Goal: Find specific page/section: Find specific page/section

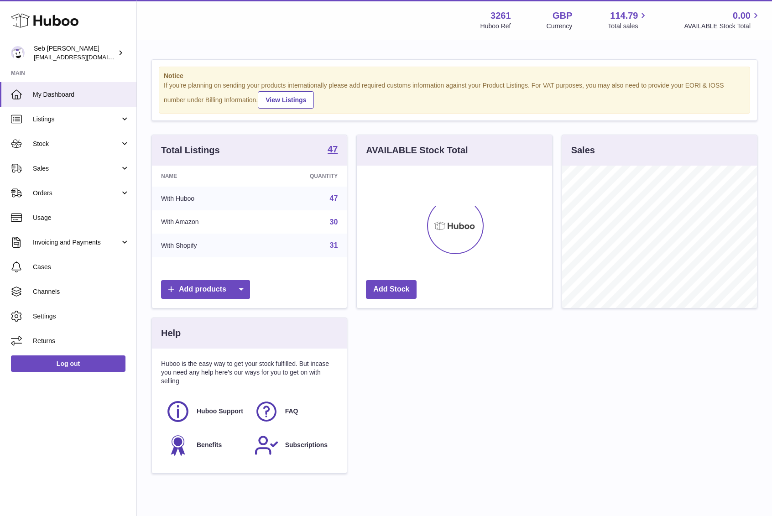
scroll to position [142, 195]
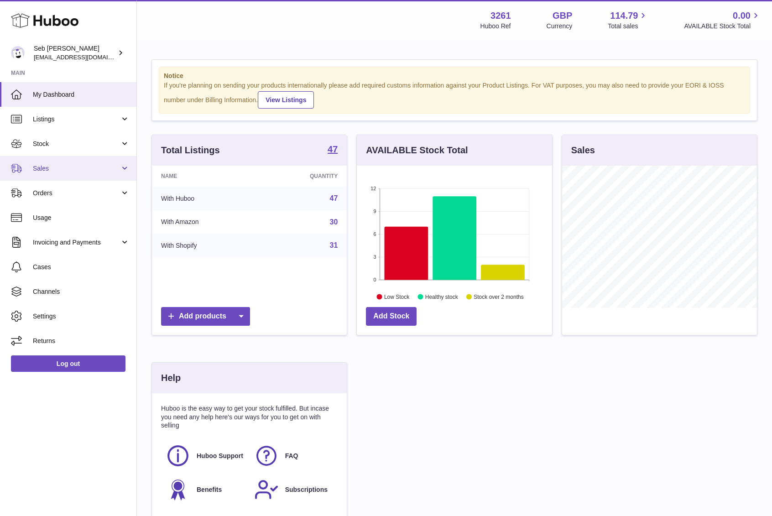
click at [99, 163] on link "Sales" at bounding box center [68, 168] width 136 height 25
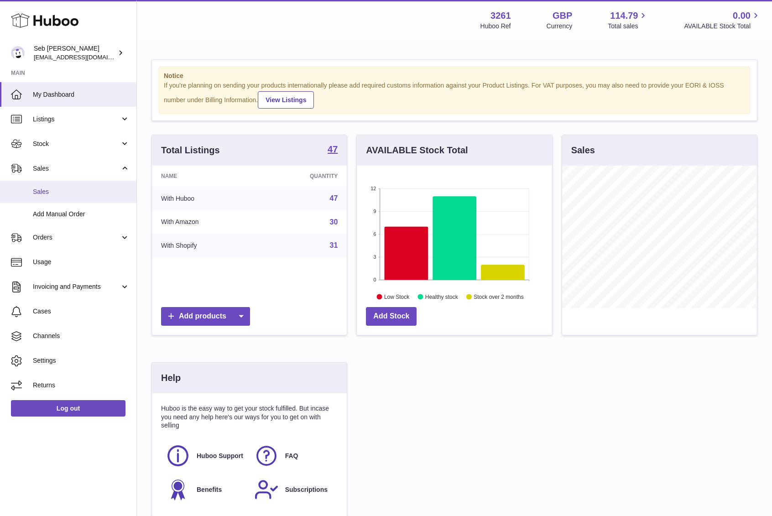
click at [99, 190] on span "Sales" at bounding box center [81, 192] width 97 height 9
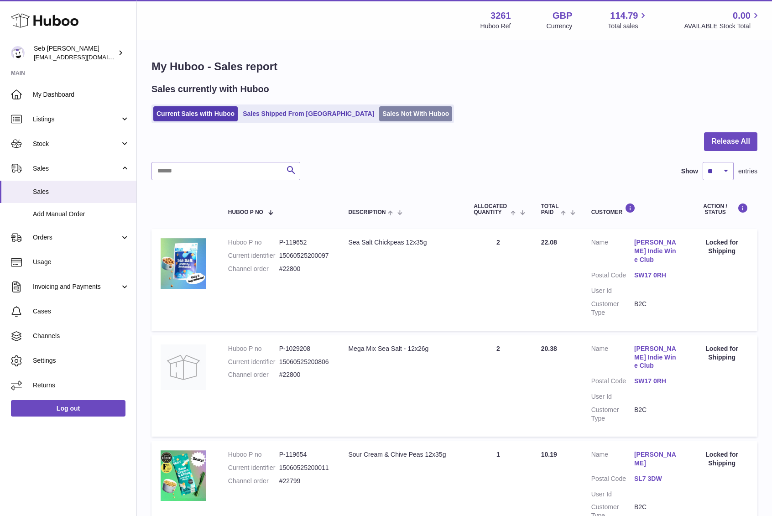
click at [379, 114] on link "Sales Not With Huboo" at bounding box center [415, 113] width 73 height 15
